Goal: Find specific page/section: Find specific page/section

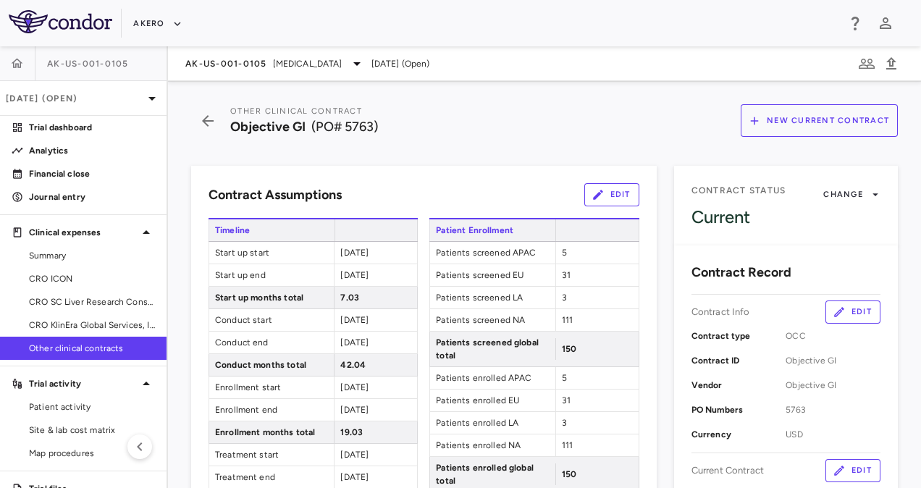
scroll to position [1131, 0]
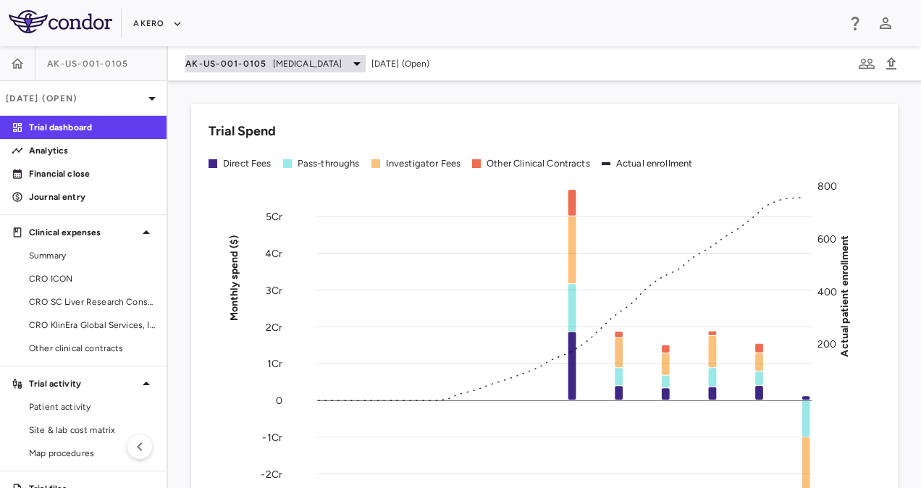
click at [293, 61] on span "Nonalcoholic Steatohepatitis" at bounding box center [308, 63] width 70 height 13
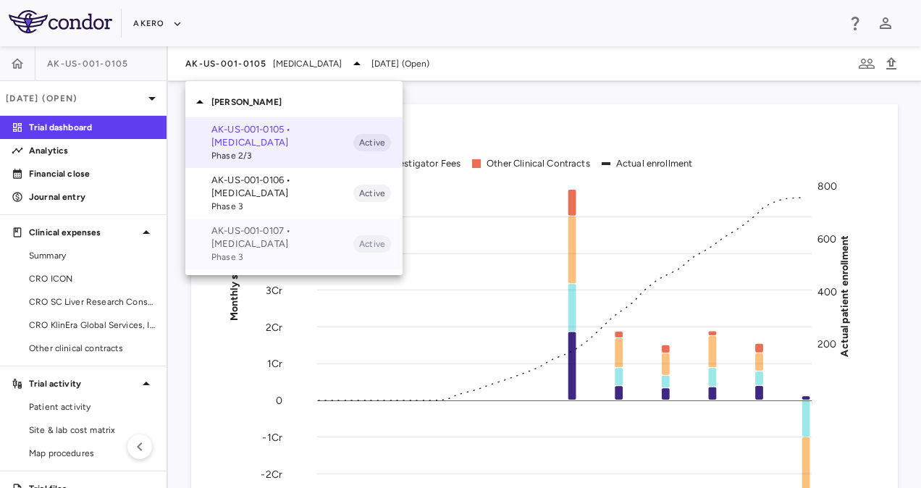
click at [254, 242] on p "AK-US-001-0107 • Nonalcoholic Steatohepatitis" at bounding box center [283, 238] width 142 height 26
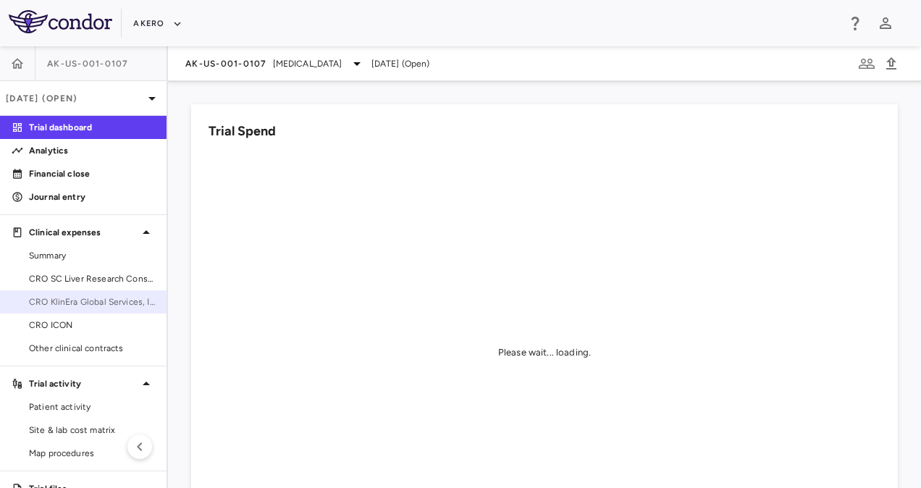
click at [91, 307] on span "CRO KlinEra Global Services, Inc." at bounding box center [92, 302] width 126 height 13
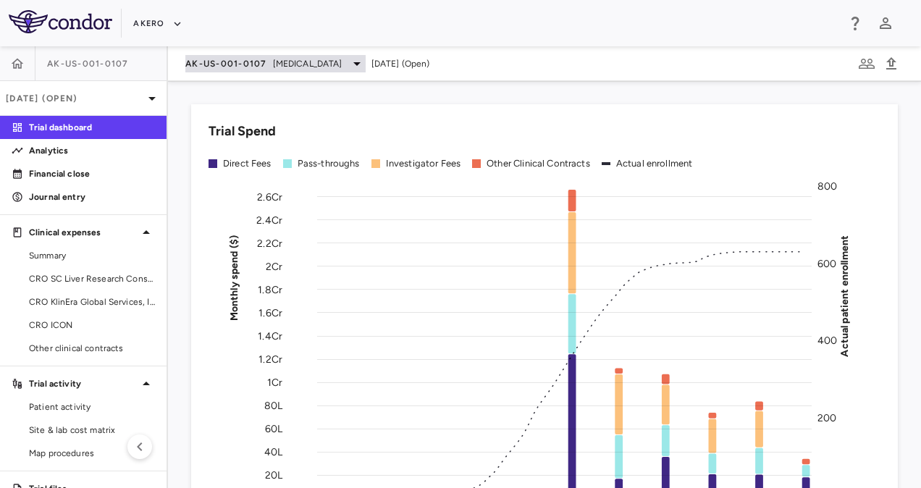
click at [246, 58] on span "AK-US-001-0107" at bounding box center [226, 64] width 82 height 12
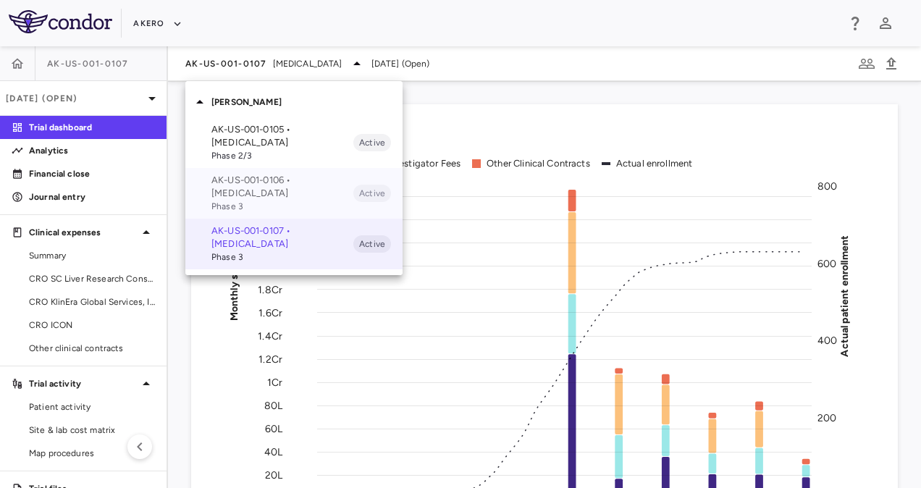
click at [262, 183] on p "AK-US-001-0106 • [MEDICAL_DATA]" at bounding box center [283, 187] width 142 height 26
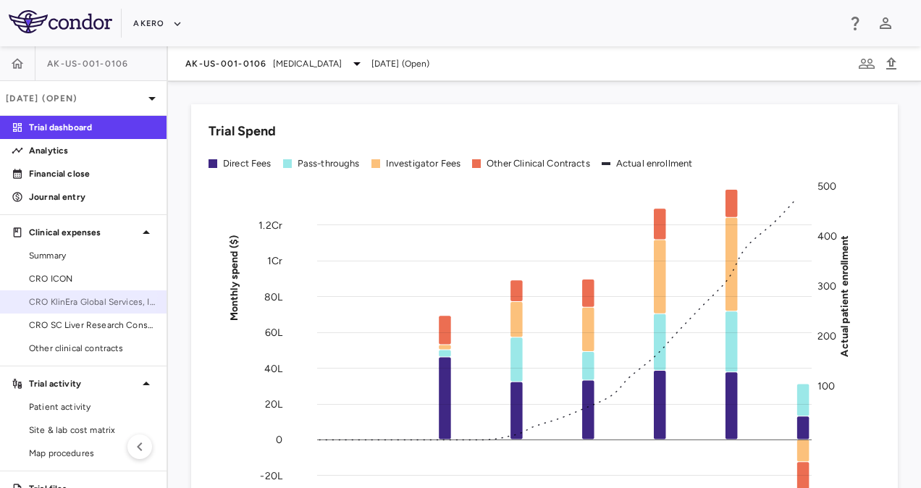
click at [66, 296] on span "CRO KlinEra Global Services, Inc" at bounding box center [92, 302] width 126 height 13
